Goal: Task Accomplishment & Management: Manage account settings

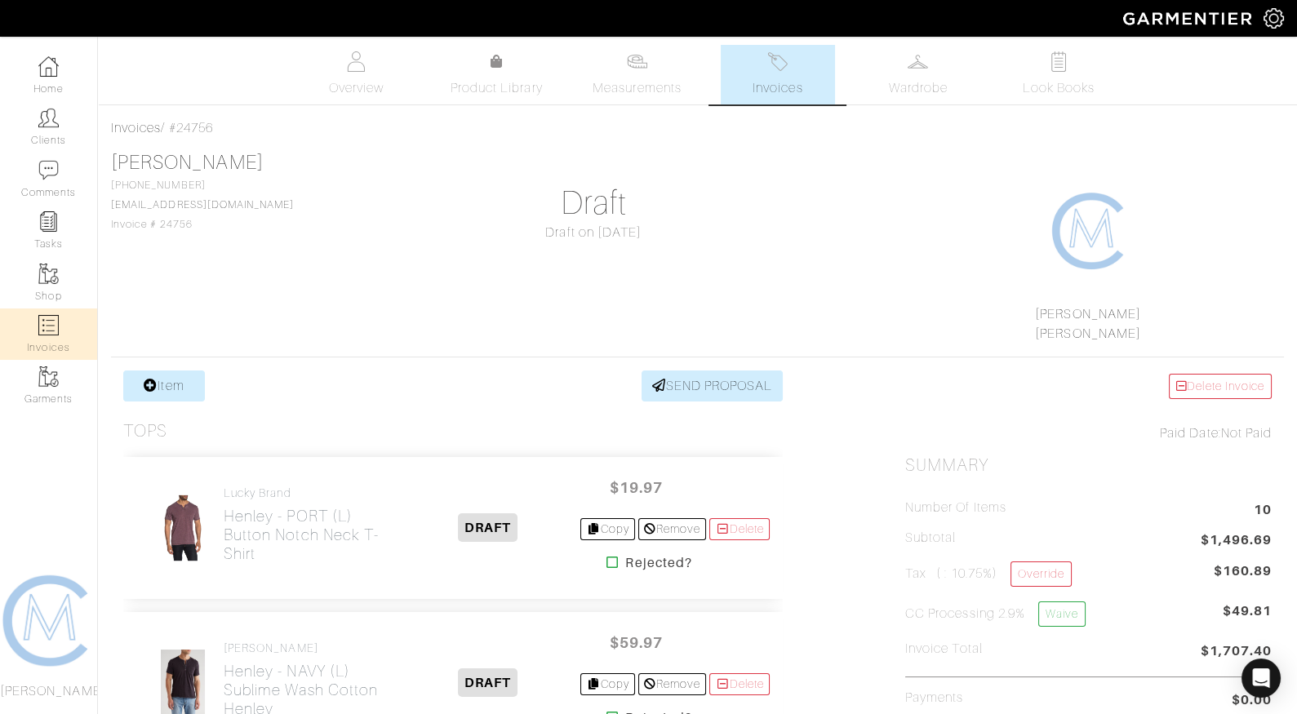
click at [65, 314] on link "Invoices" at bounding box center [48, 334] width 97 height 51
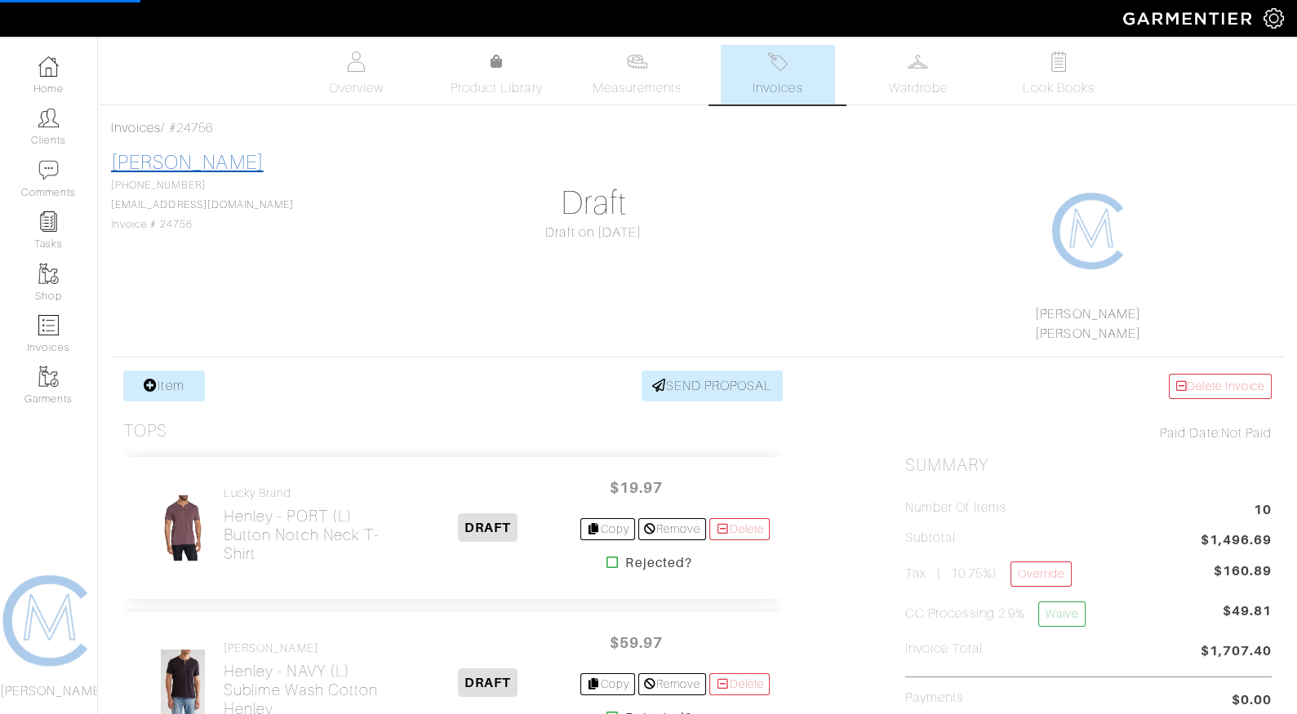
select select
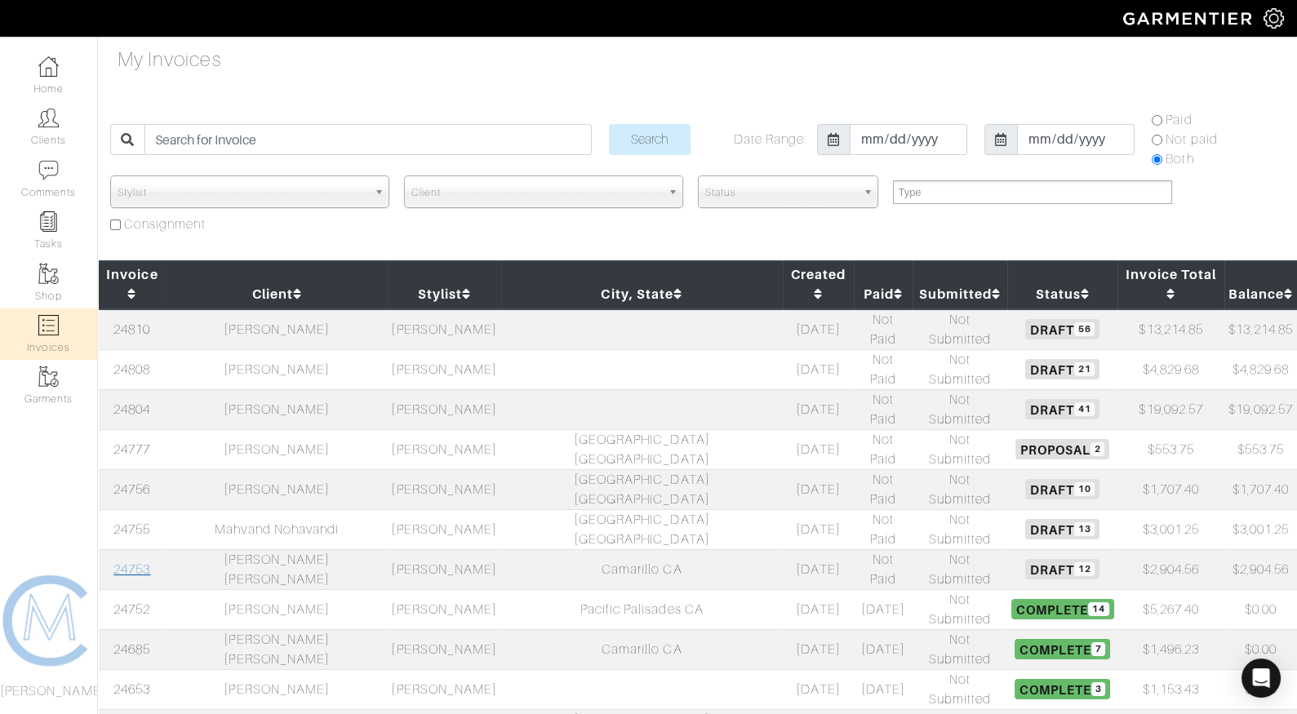
scroll to position [10, 0]
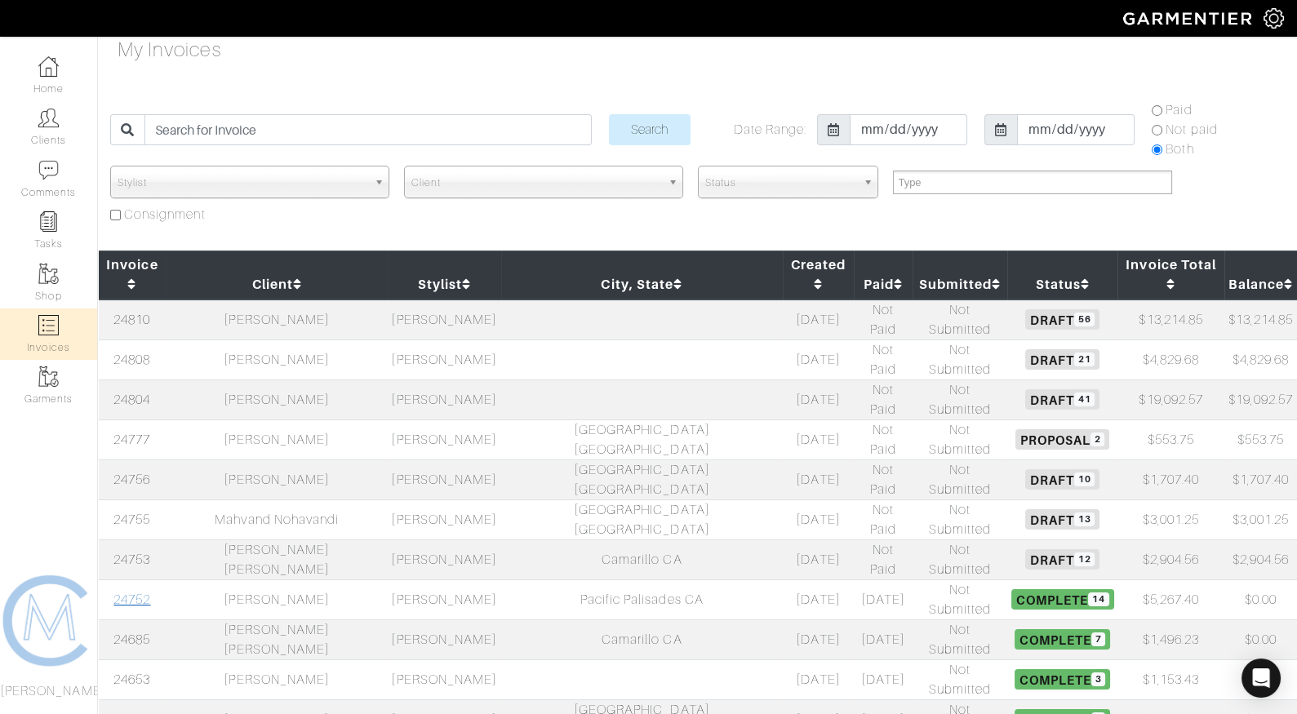
click at [127, 593] on link "24752" at bounding box center [131, 600] width 37 height 15
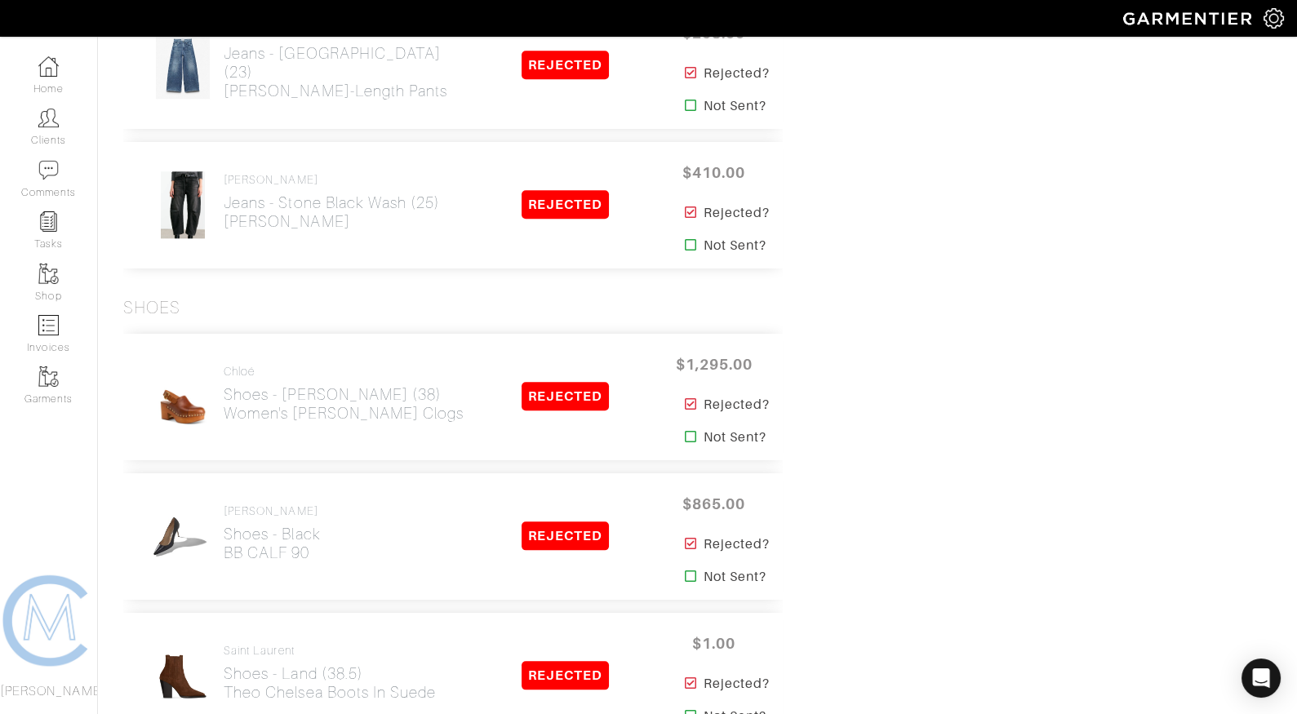
scroll to position [2651, 0]
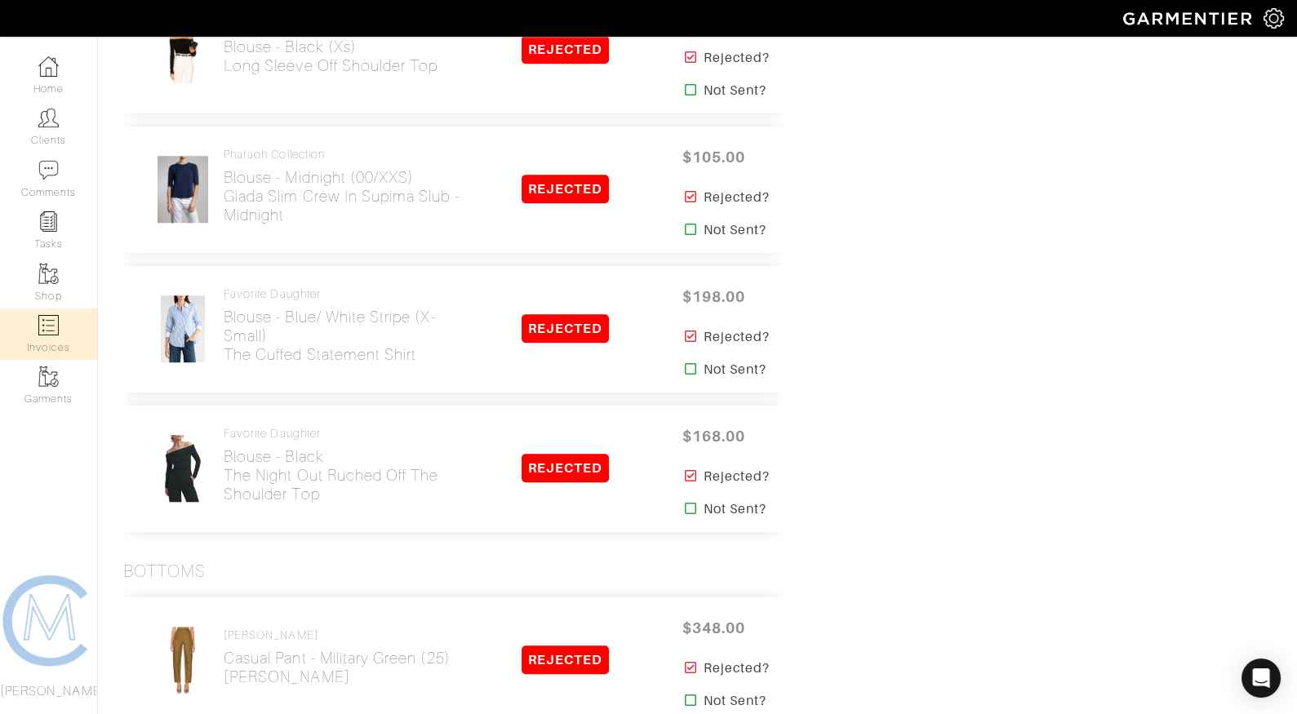
click at [61, 327] on link "Invoices" at bounding box center [48, 334] width 97 height 51
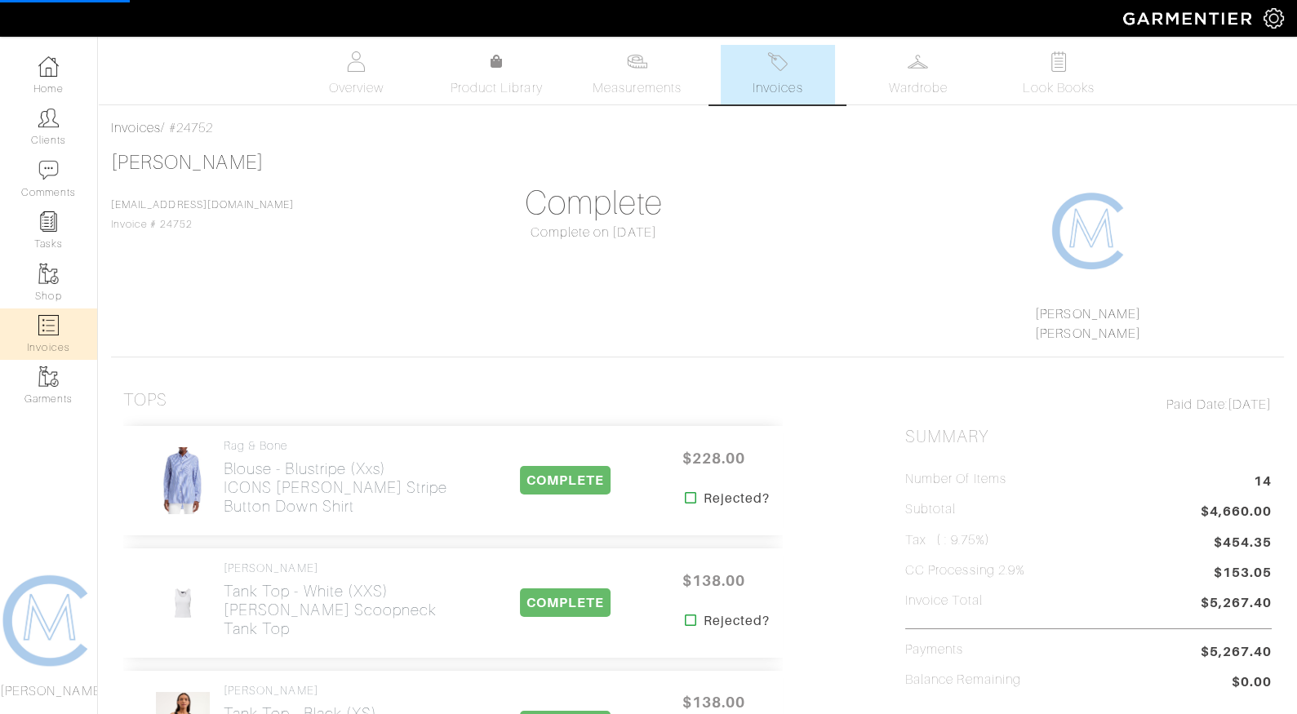
select select
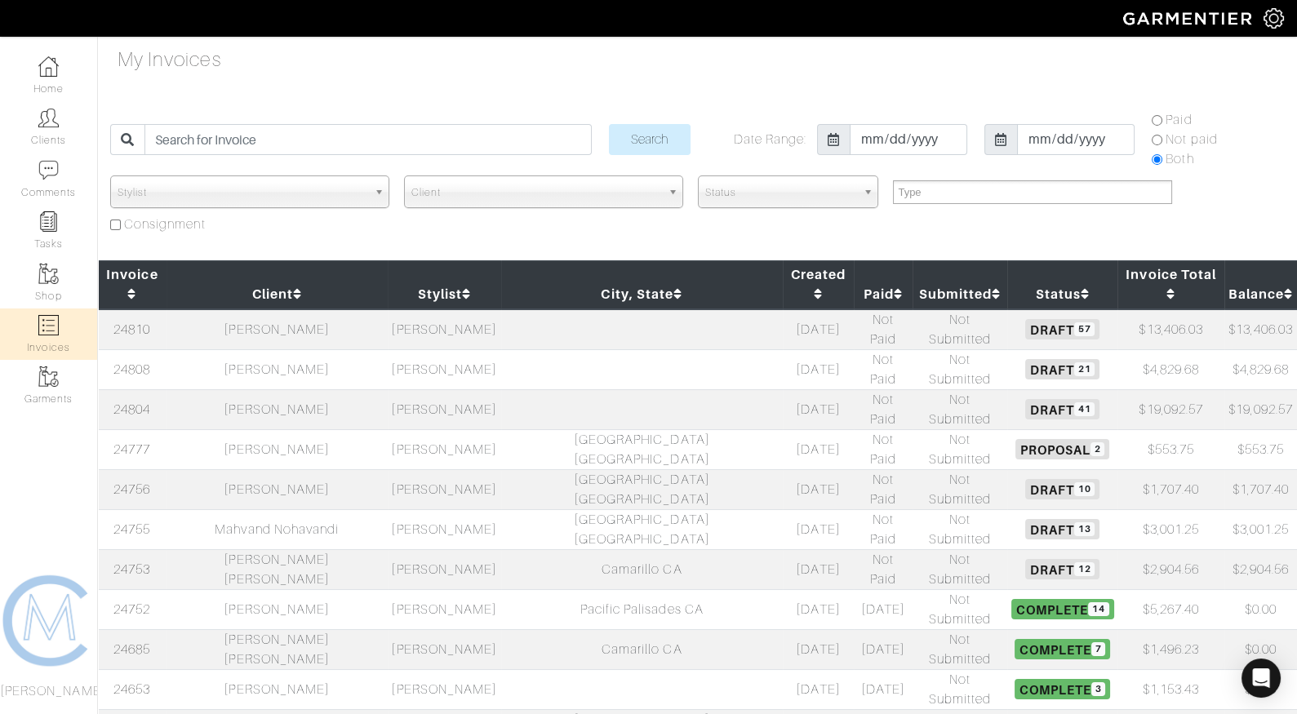
click at [131, 318] on td "24810" at bounding box center [132, 329] width 69 height 41
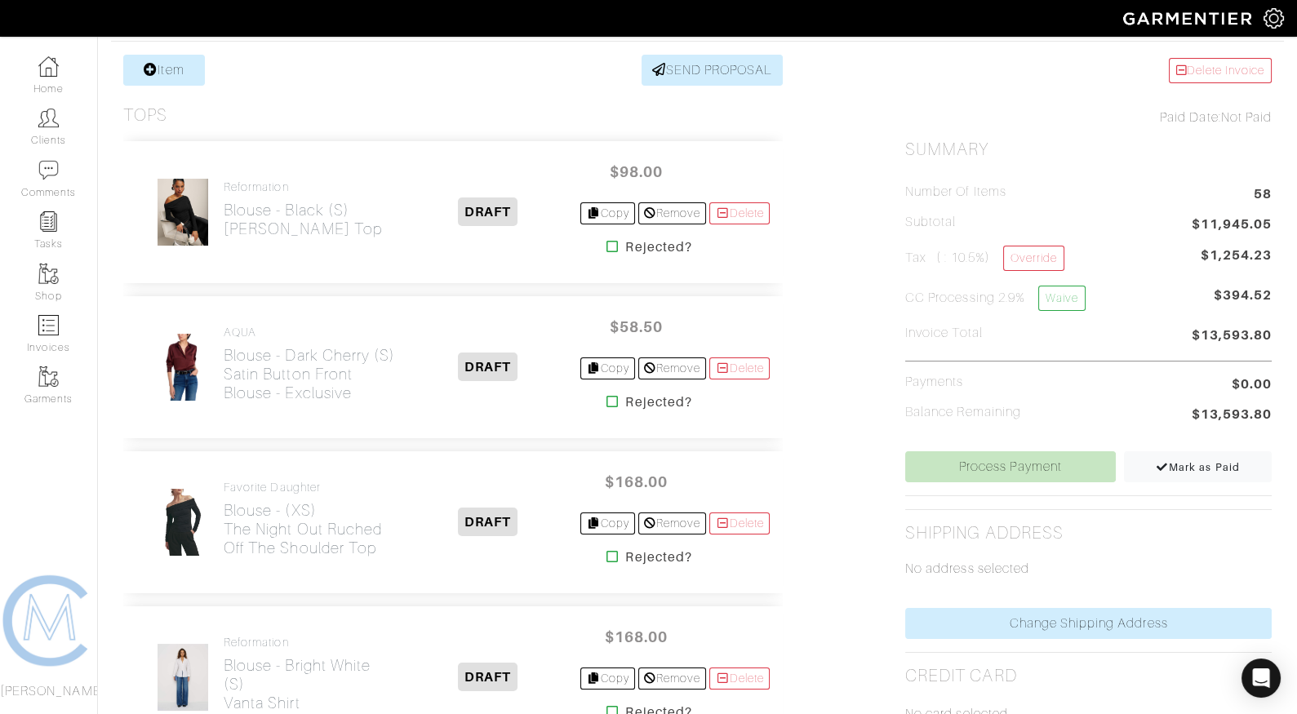
scroll to position [348, 0]
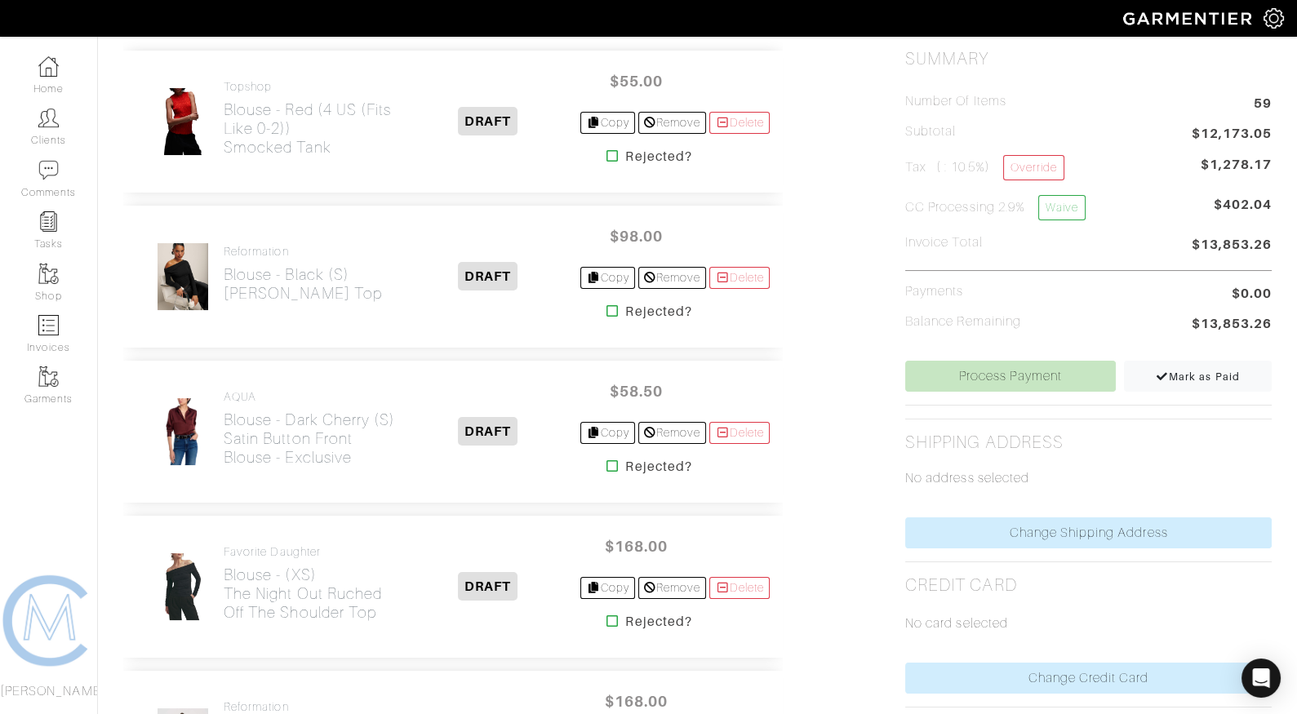
scroll to position [425, 0]
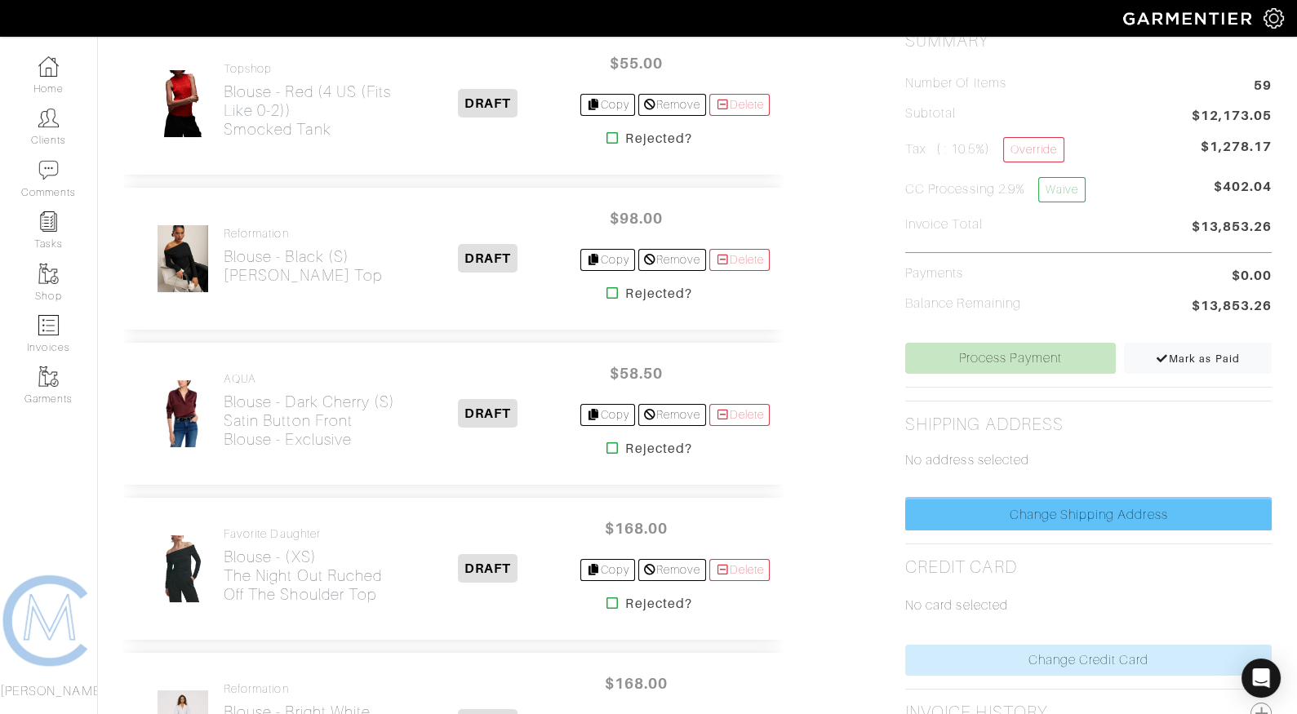
click at [945, 513] on link "Change Shipping Address" at bounding box center [1088, 515] width 367 height 31
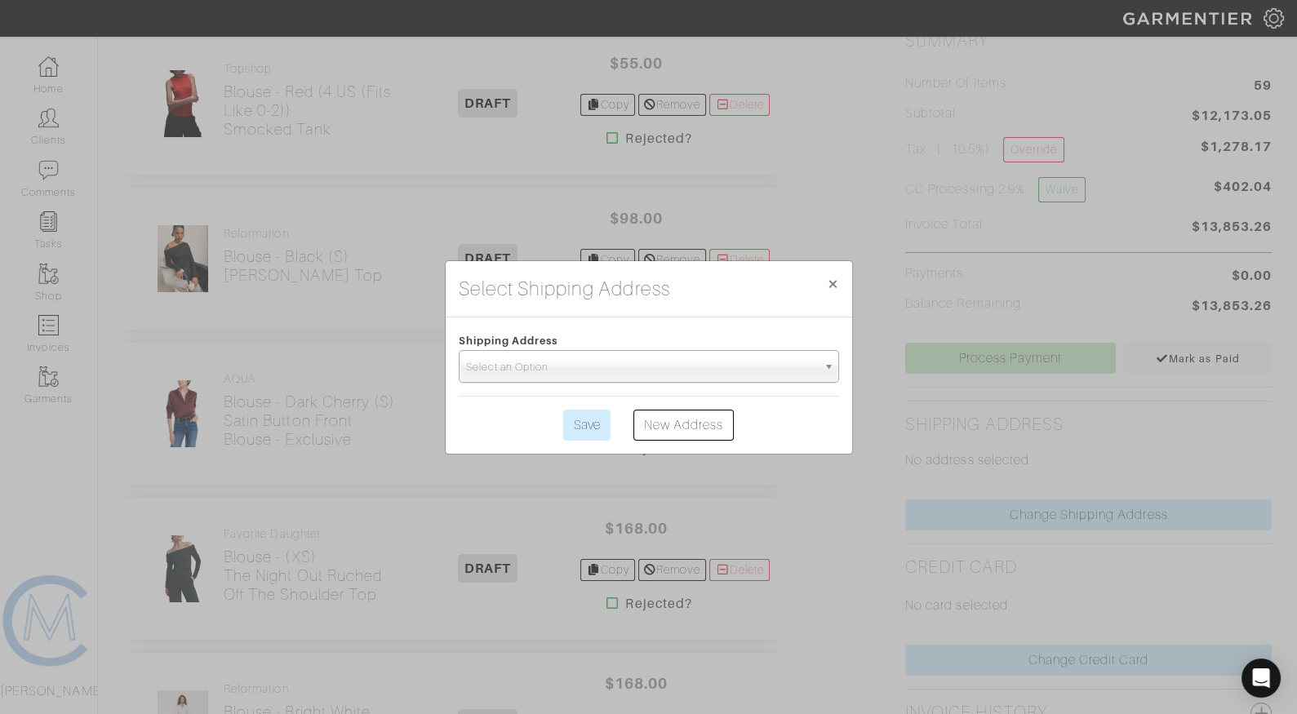
click at [649, 364] on span "Select an Option" at bounding box center [641, 367] width 351 height 33
click at [860, 122] on div "Select Shipping Address × Close Shipping Address Select an Option Save New Addr…" at bounding box center [648, 357] width 1297 height 714
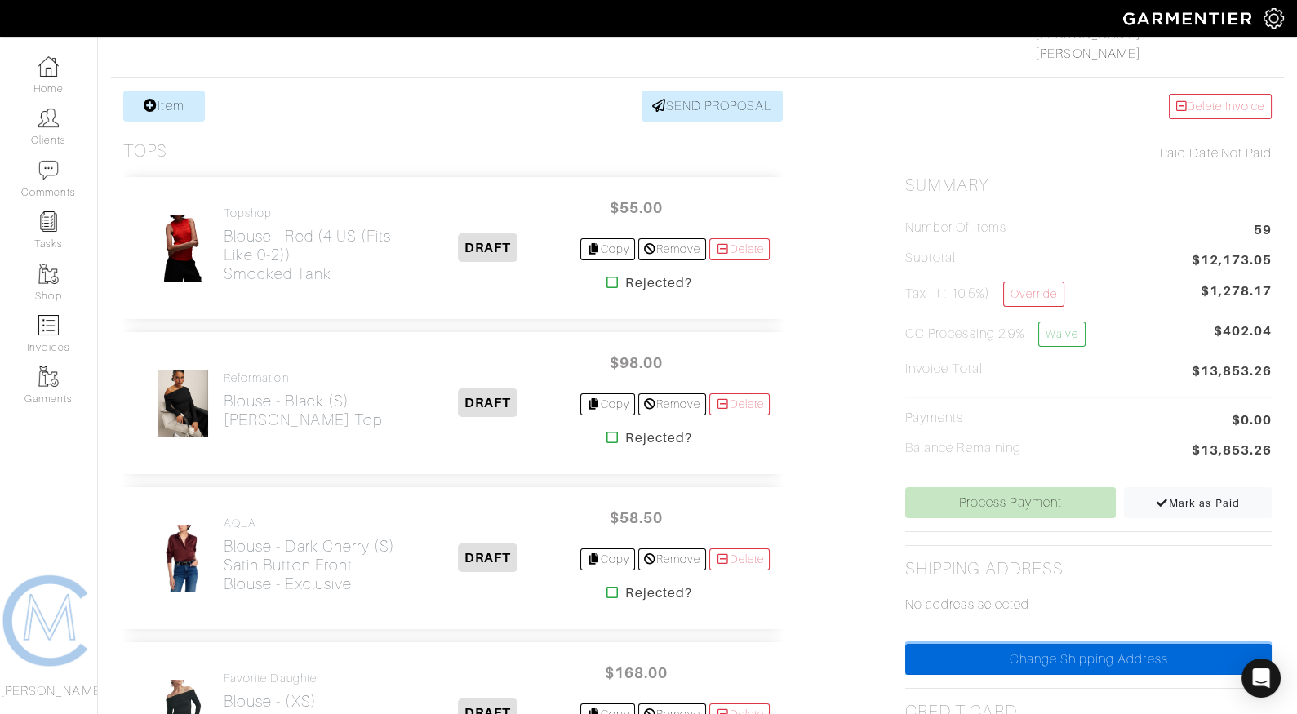
scroll to position [0, 0]
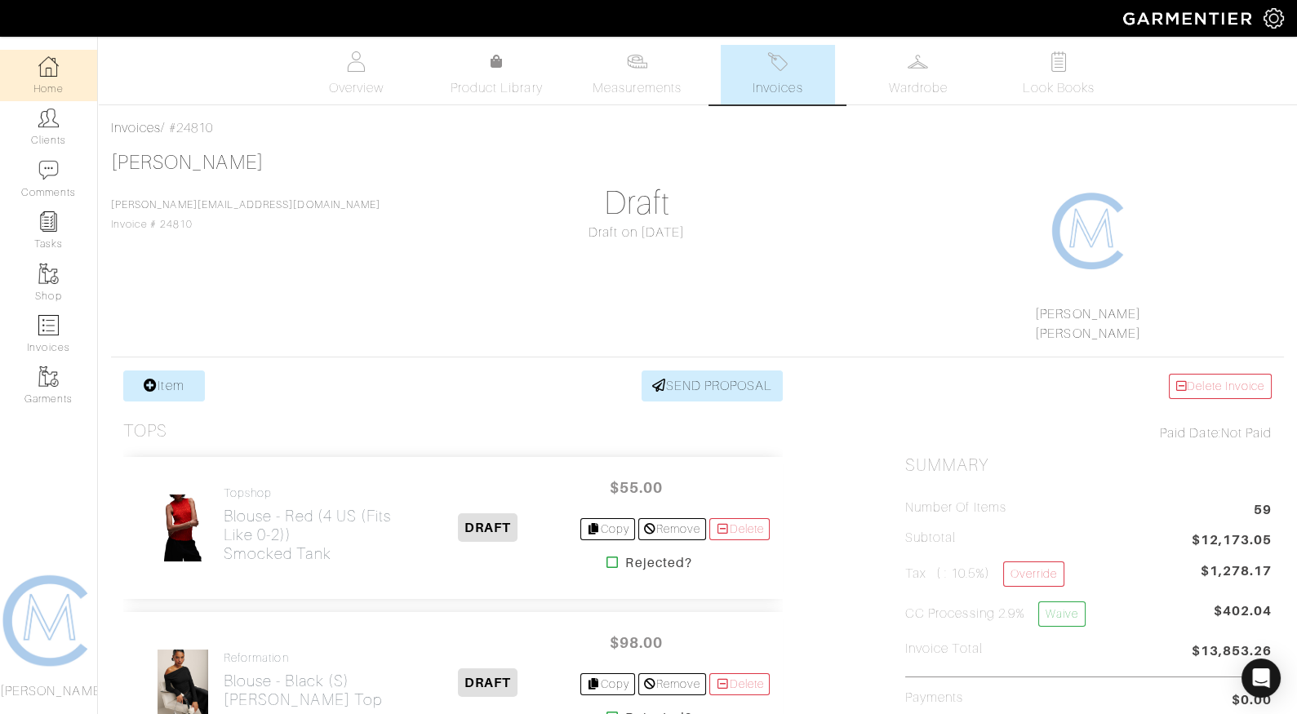
click at [58, 87] on link "Home" at bounding box center [48, 75] width 97 height 51
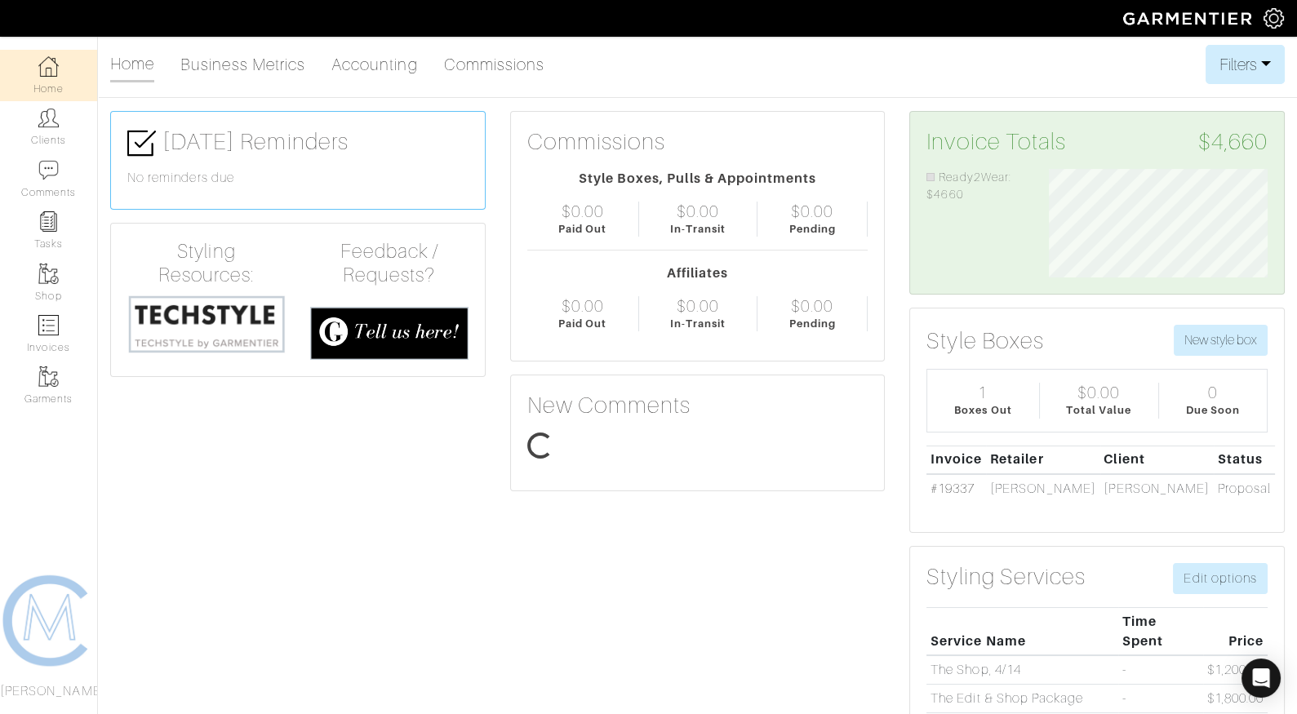
scroll to position [109, 243]
click at [59, 327] on link "Invoices" at bounding box center [48, 334] width 97 height 51
select select
